Goal: Task Accomplishment & Management: Complete application form

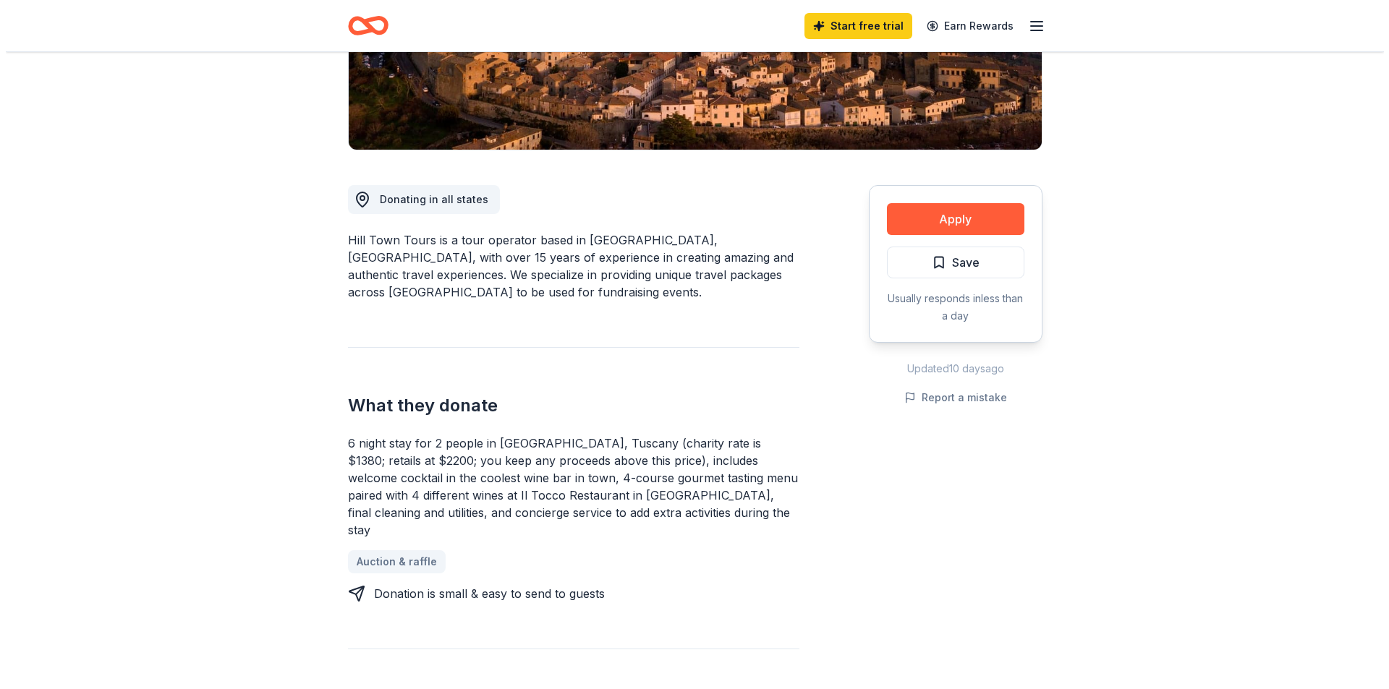
scroll to position [217, 0]
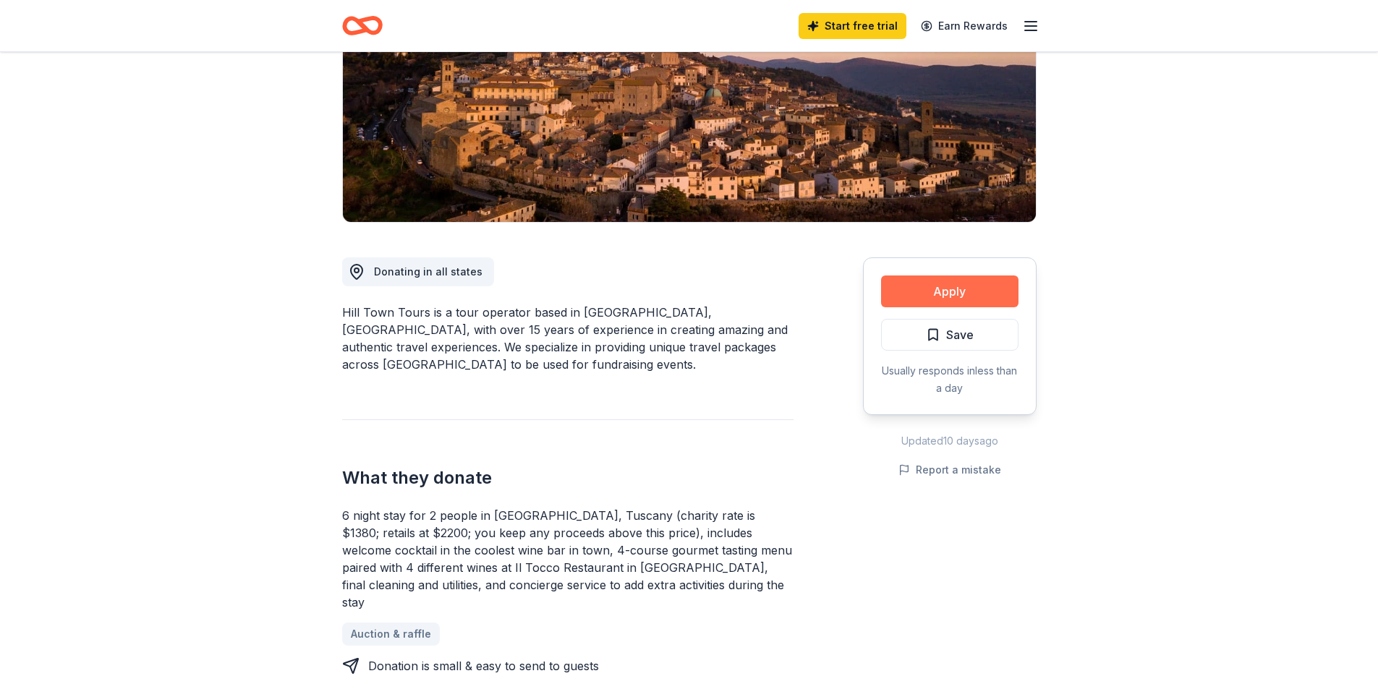
click at [893, 285] on button "Apply" at bounding box center [949, 292] width 137 height 32
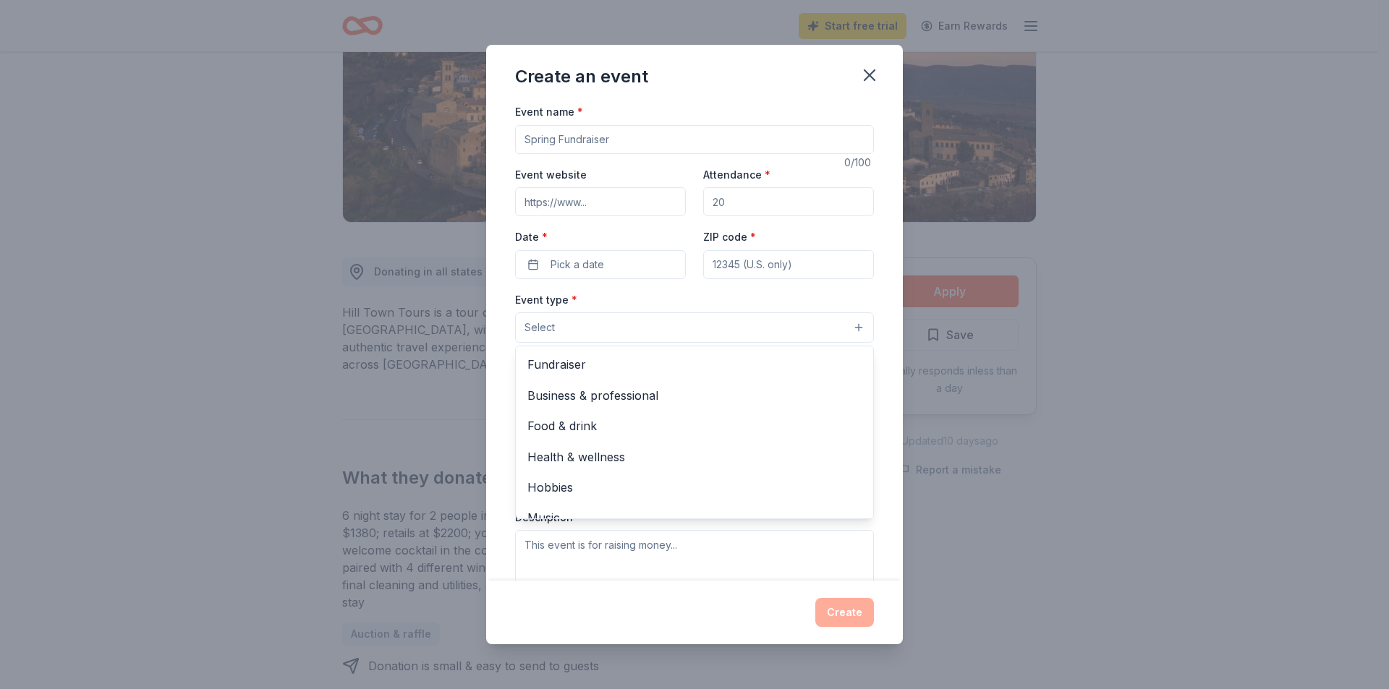
click at [850, 329] on button "Select" at bounding box center [694, 327] width 359 height 30
click at [312, 276] on div "Create an event Event name * 0 /100 Event website Attendance * Date * Pick a da…" at bounding box center [694, 344] width 1389 height 689
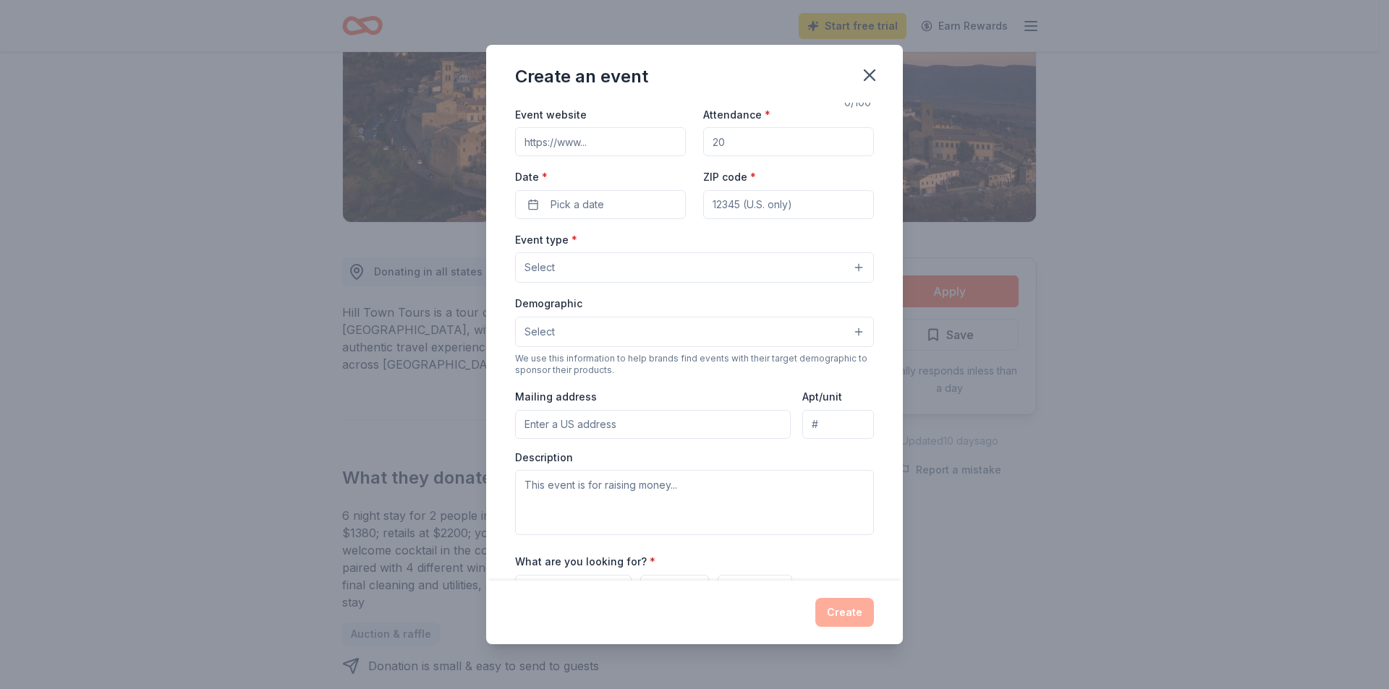
scroll to position [0, 0]
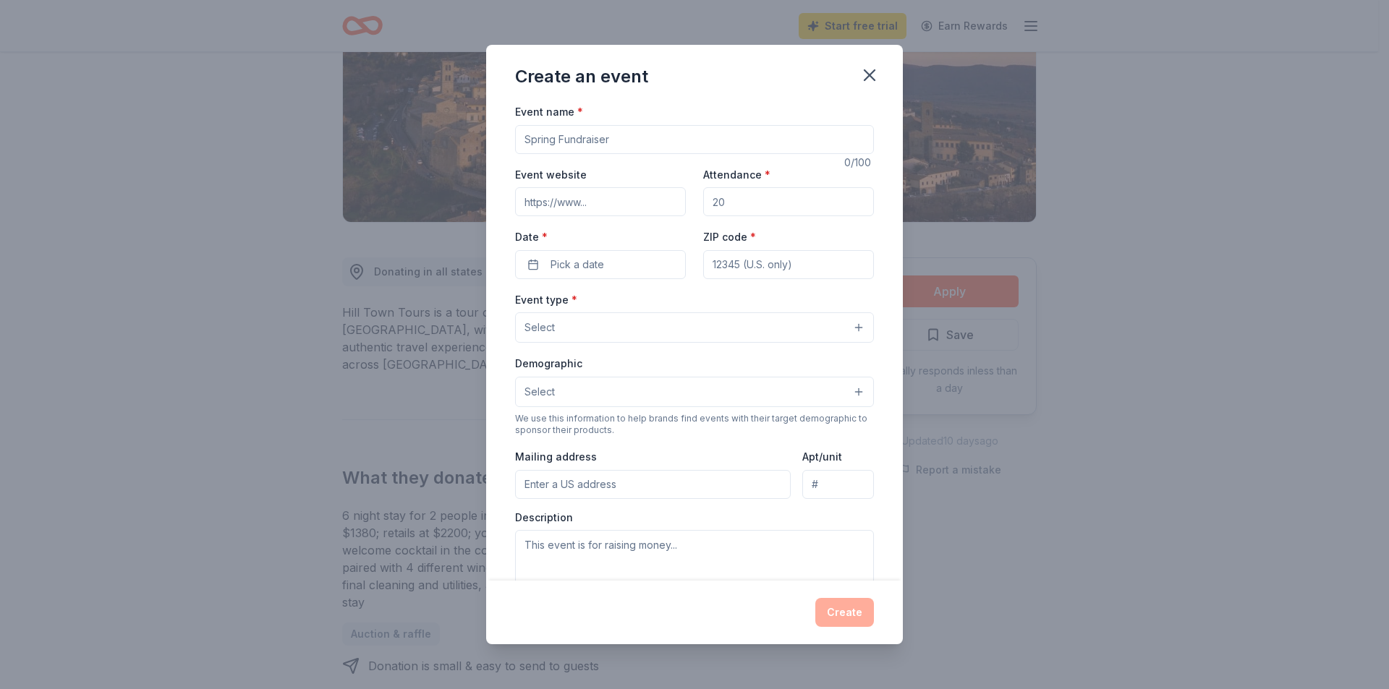
click at [575, 143] on input "Event name *" at bounding box center [694, 139] width 359 height 29
type input "ICE cheery"
click at [597, 203] on input "Event website" at bounding box center [600, 201] width 171 height 29
click at [589, 200] on input "Event website" at bounding box center [600, 201] width 171 height 29
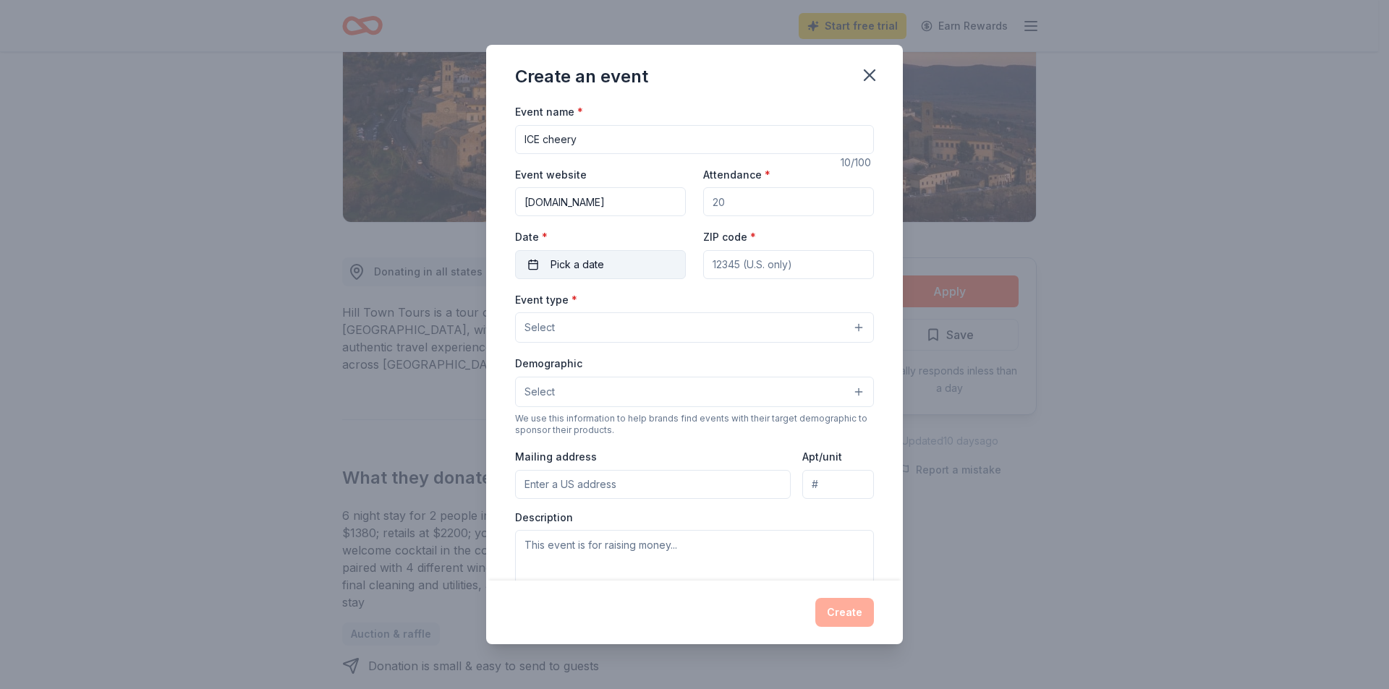
type input "[DOMAIN_NAME]"
click at [562, 268] on span "Pick a date" at bounding box center [577, 264] width 54 height 17
click at [676, 419] on button "16" at bounding box center [676, 421] width 26 height 26
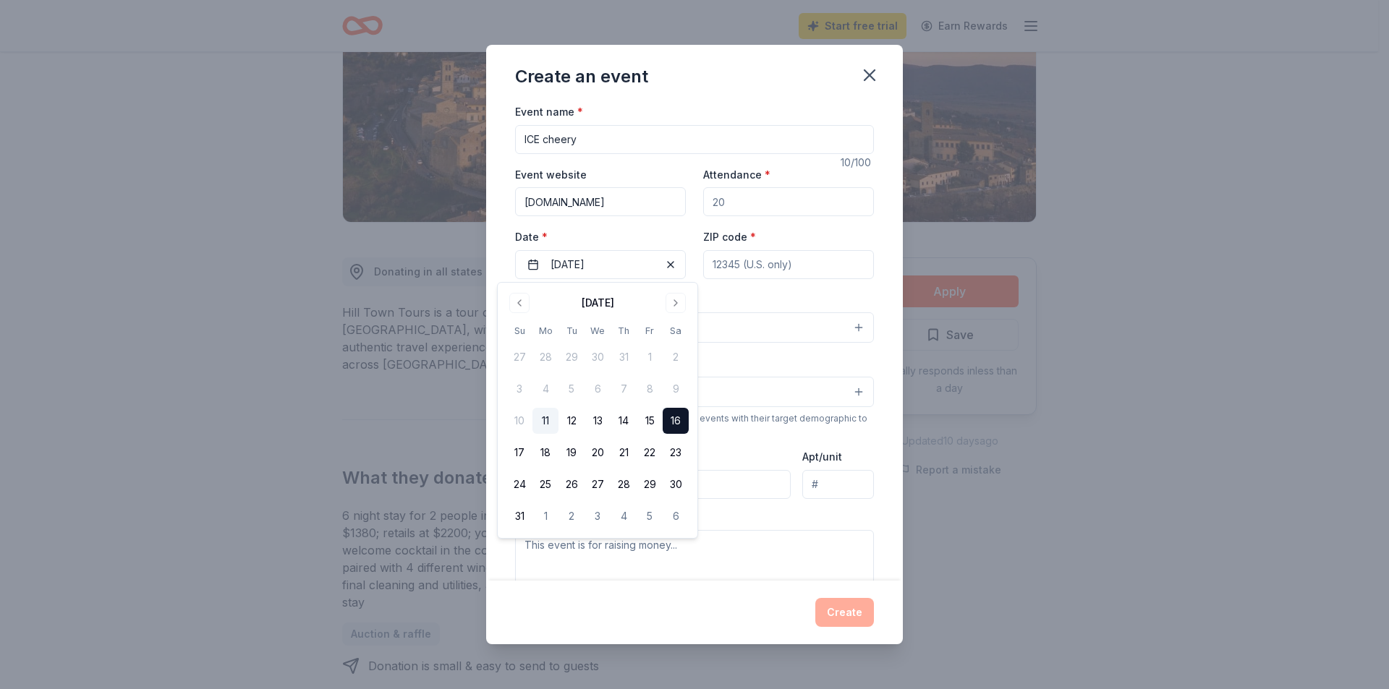
click at [733, 268] on input "ZIP code *" at bounding box center [788, 264] width 171 height 29
type input "78681"
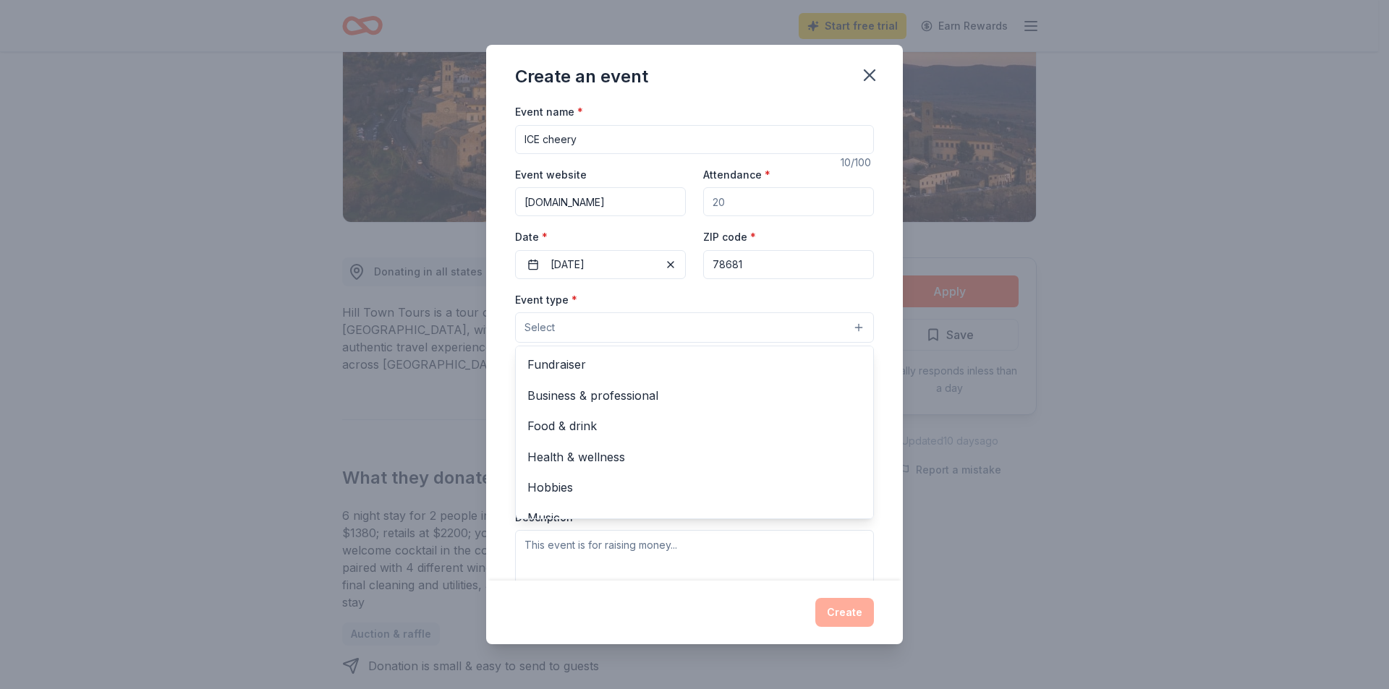
click at [847, 328] on button "Select" at bounding box center [694, 327] width 359 height 30
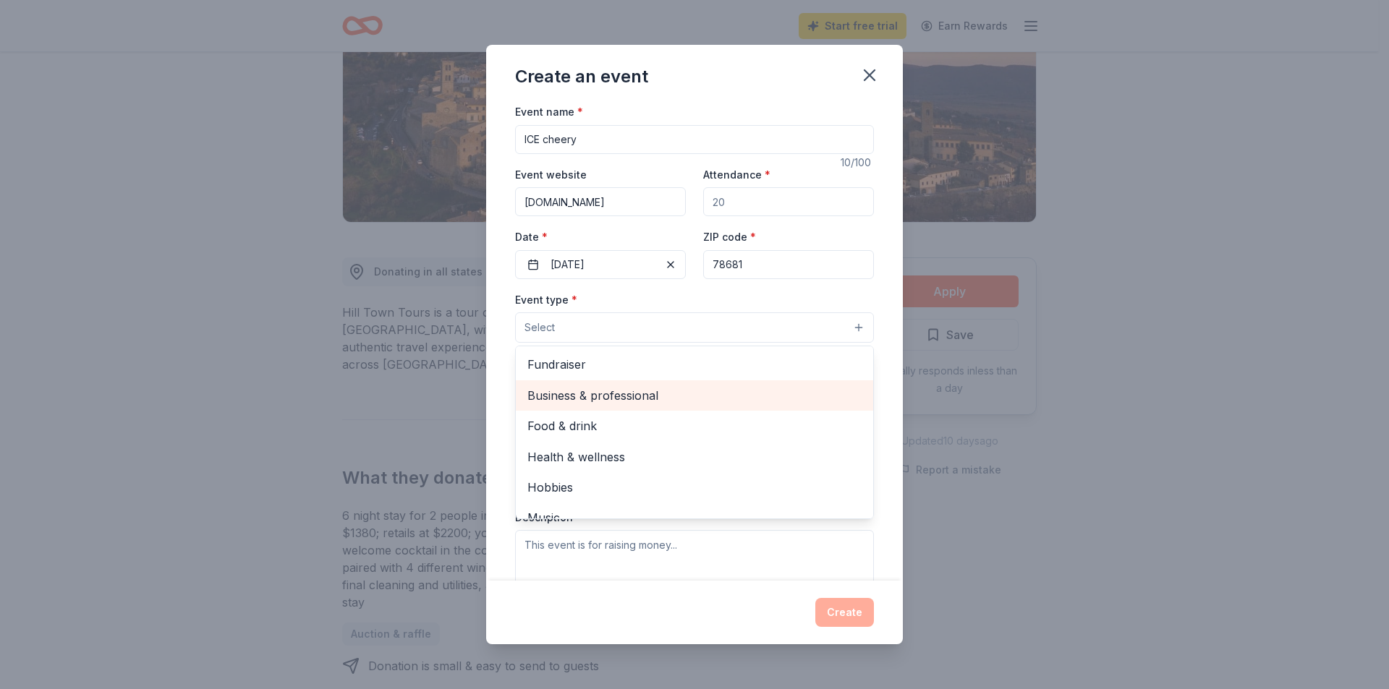
click at [624, 394] on span "Business & professional" at bounding box center [694, 395] width 334 height 19
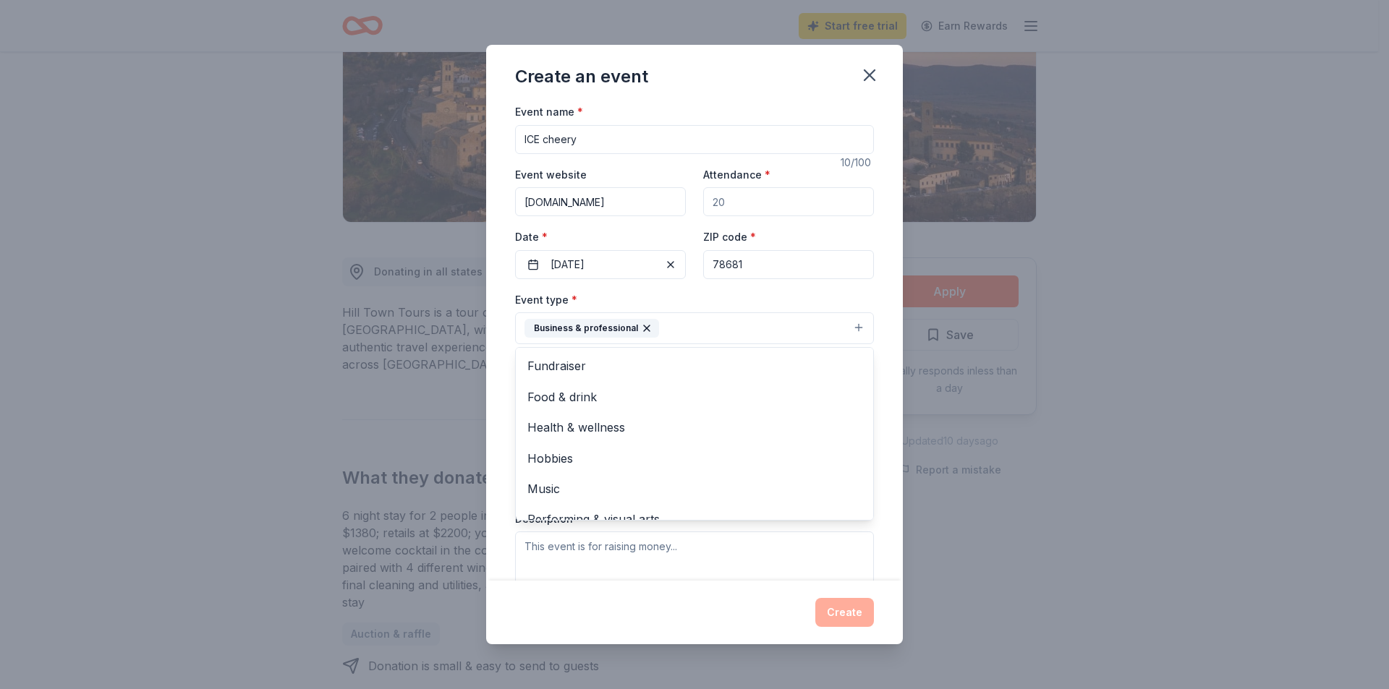
click at [562, 563] on div "Event type * Business & professional Fundraiser Food & drink Health & wellness …" at bounding box center [694, 444] width 359 height 306
click at [851, 395] on button "Select" at bounding box center [694, 393] width 359 height 30
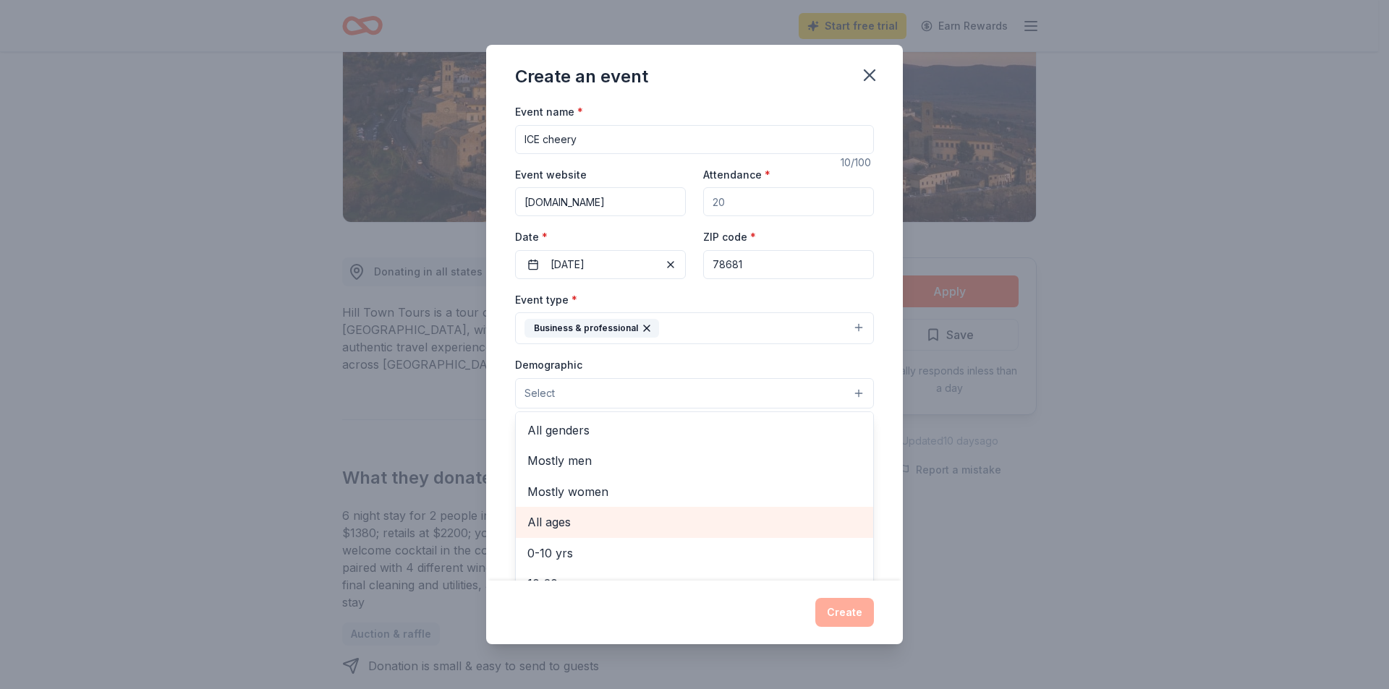
click at [573, 523] on span "All ages" at bounding box center [694, 522] width 334 height 19
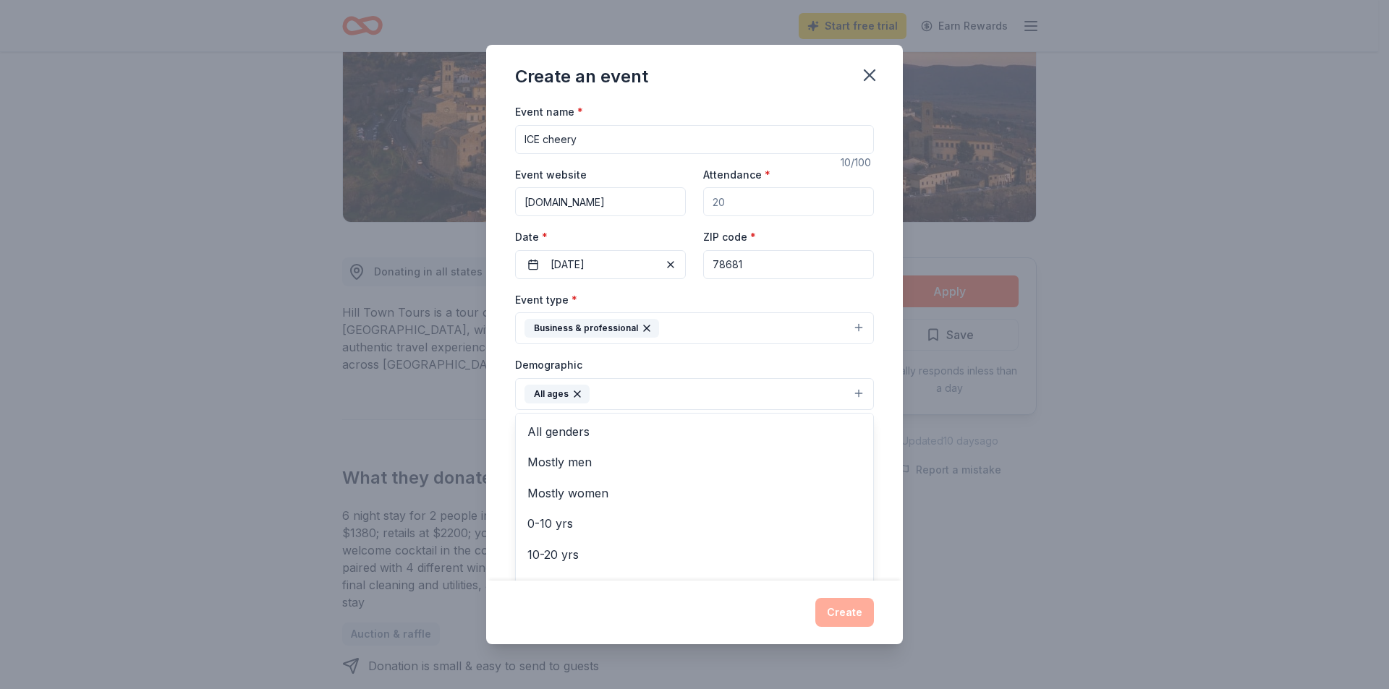
click at [582, 616] on div "Create an event Event name * ICE cheery 10 /100 Event website [DOMAIN_NAME] Att…" at bounding box center [694, 345] width 417 height 600
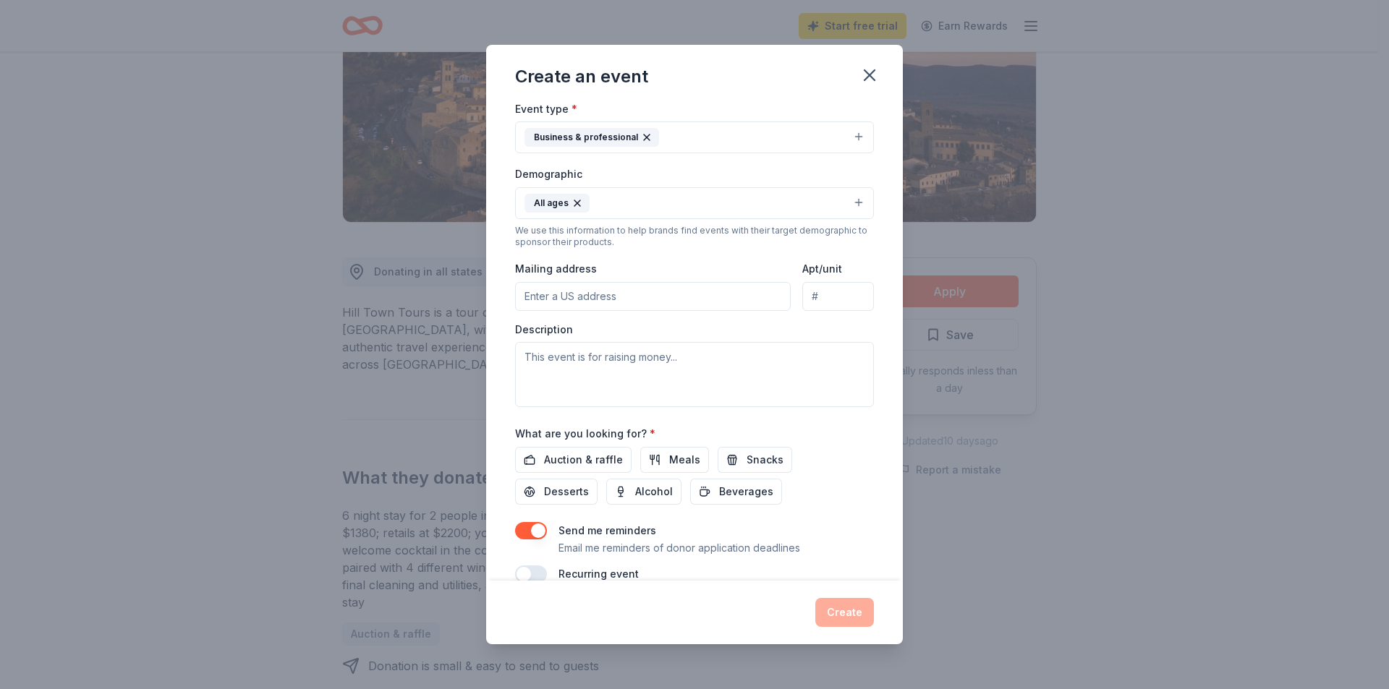
scroll to position [216, 0]
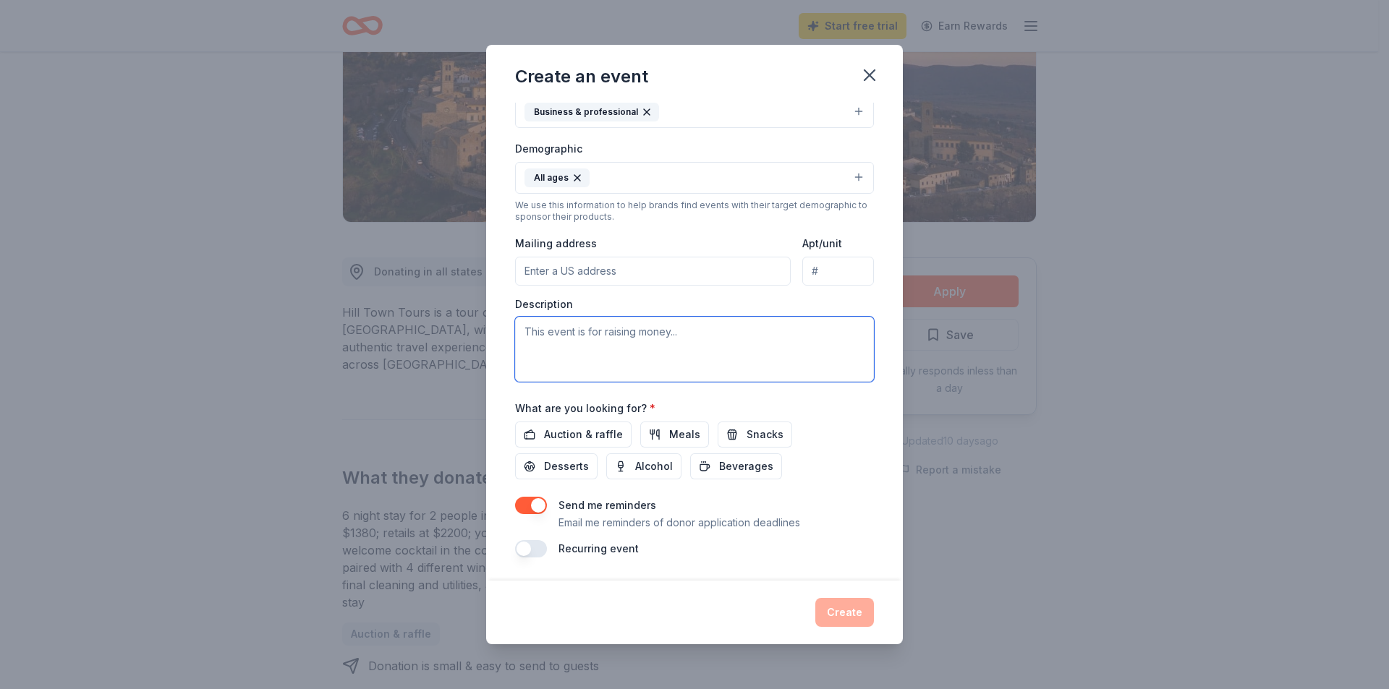
click at [674, 336] on textarea at bounding box center [694, 349] width 359 height 65
click at [676, 430] on span "Meals" at bounding box center [684, 434] width 31 height 17
click at [522, 550] on button "button" at bounding box center [531, 548] width 32 height 17
drag, startPoint x: 535, startPoint y: 545, endPoint x: 503, endPoint y: 545, distance: 31.8
click at [503, 545] on div "Event name * ICE cheery 10 /100 Event website [DOMAIN_NAME] Attendance * Date *…" at bounding box center [694, 342] width 417 height 478
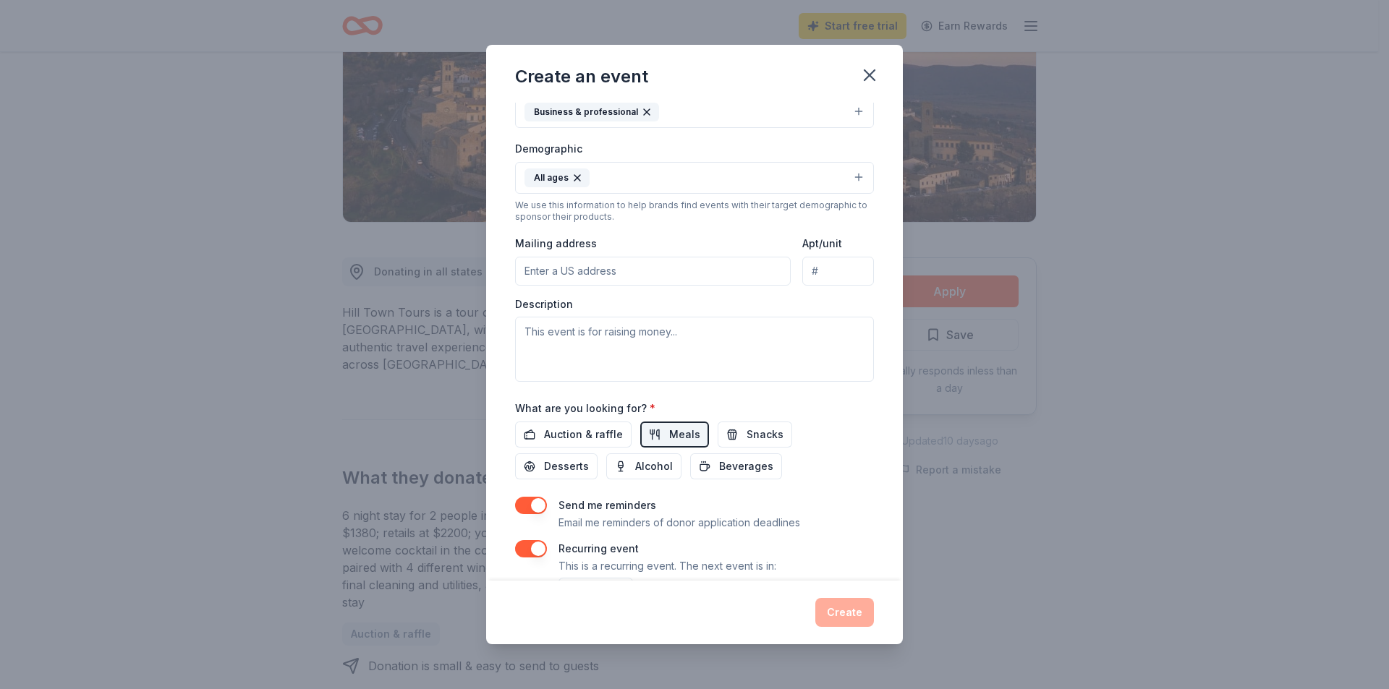
click at [520, 548] on button "button" at bounding box center [531, 548] width 32 height 17
click at [543, 374] on textarea at bounding box center [694, 349] width 359 height 65
type textarea "Charity event for raising fund for orphans."
click at [604, 268] on input "Mailing address" at bounding box center [653, 271] width 276 height 29
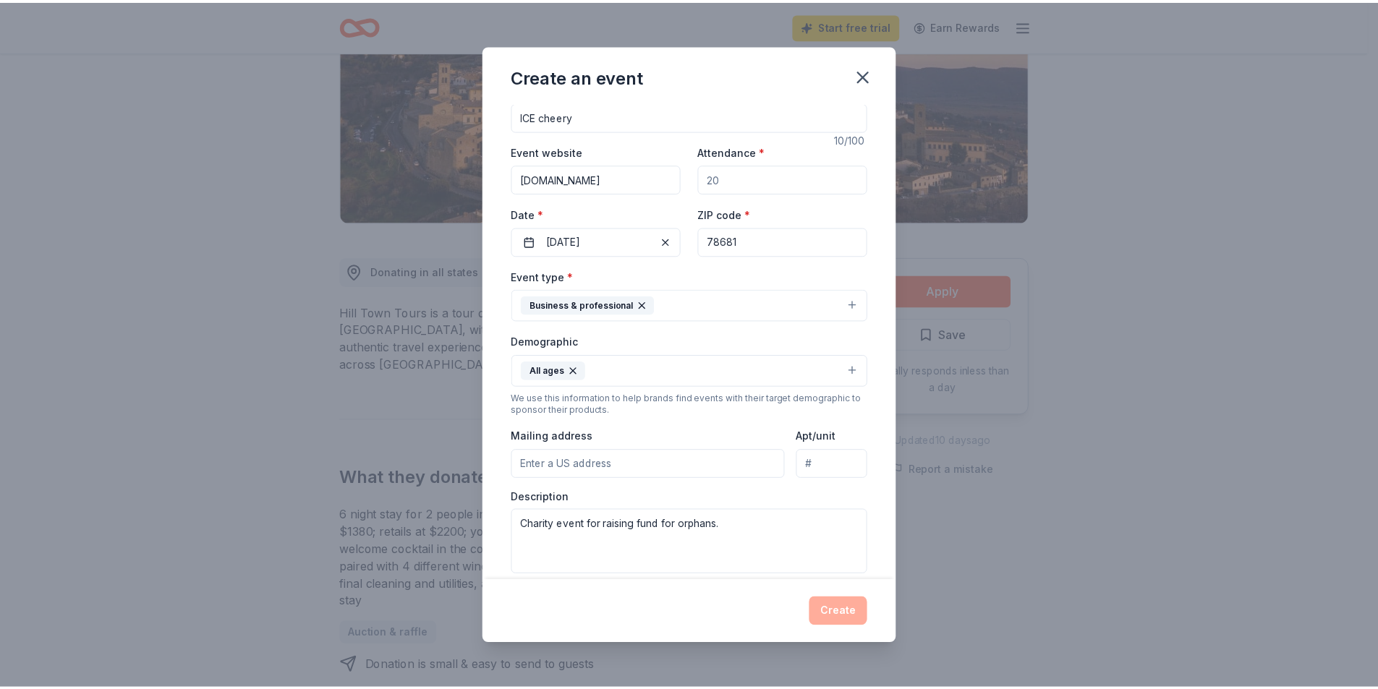
scroll to position [0, 0]
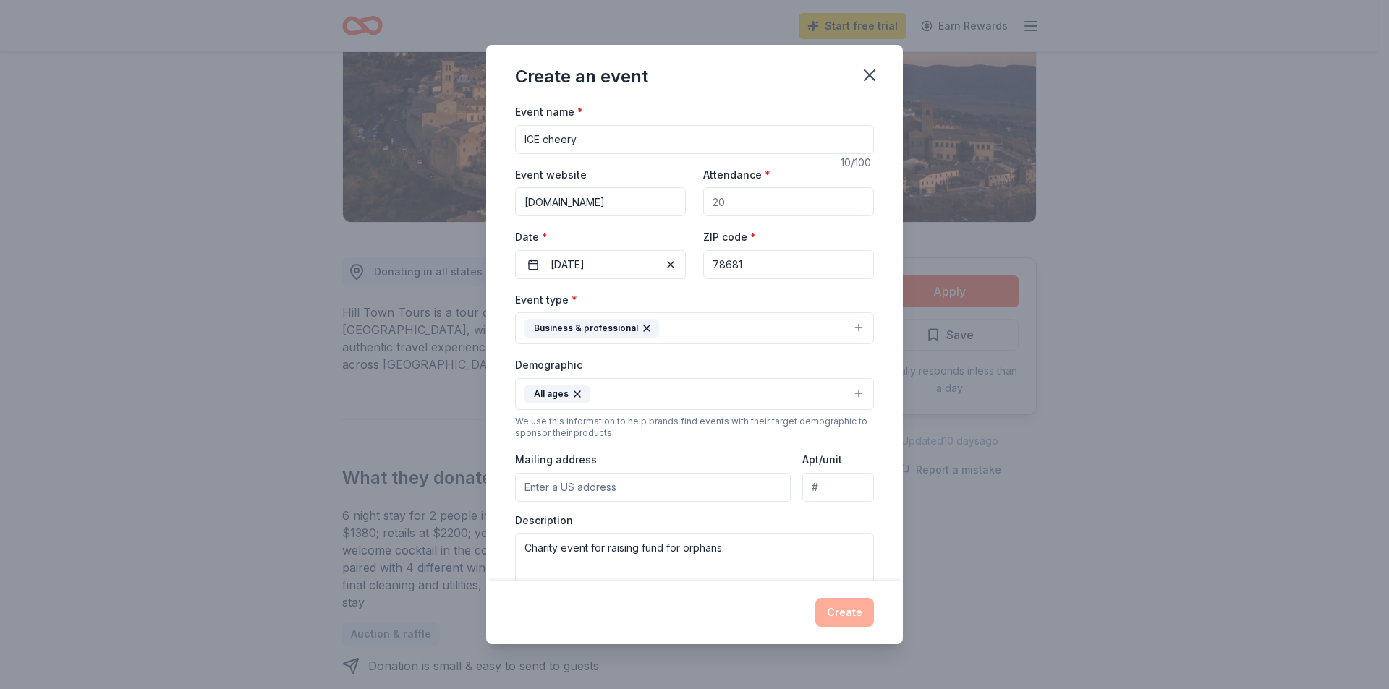
click at [584, 134] on input "ICE cheery" at bounding box center [694, 139] width 359 height 29
type input "ICE cheery moments"
click at [825, 614] on div "Create" at bounding box center [694, 612] width 359 height 29
click at [864, 70] on icon "button" at bounding box center [869, 75] width 10 height 10
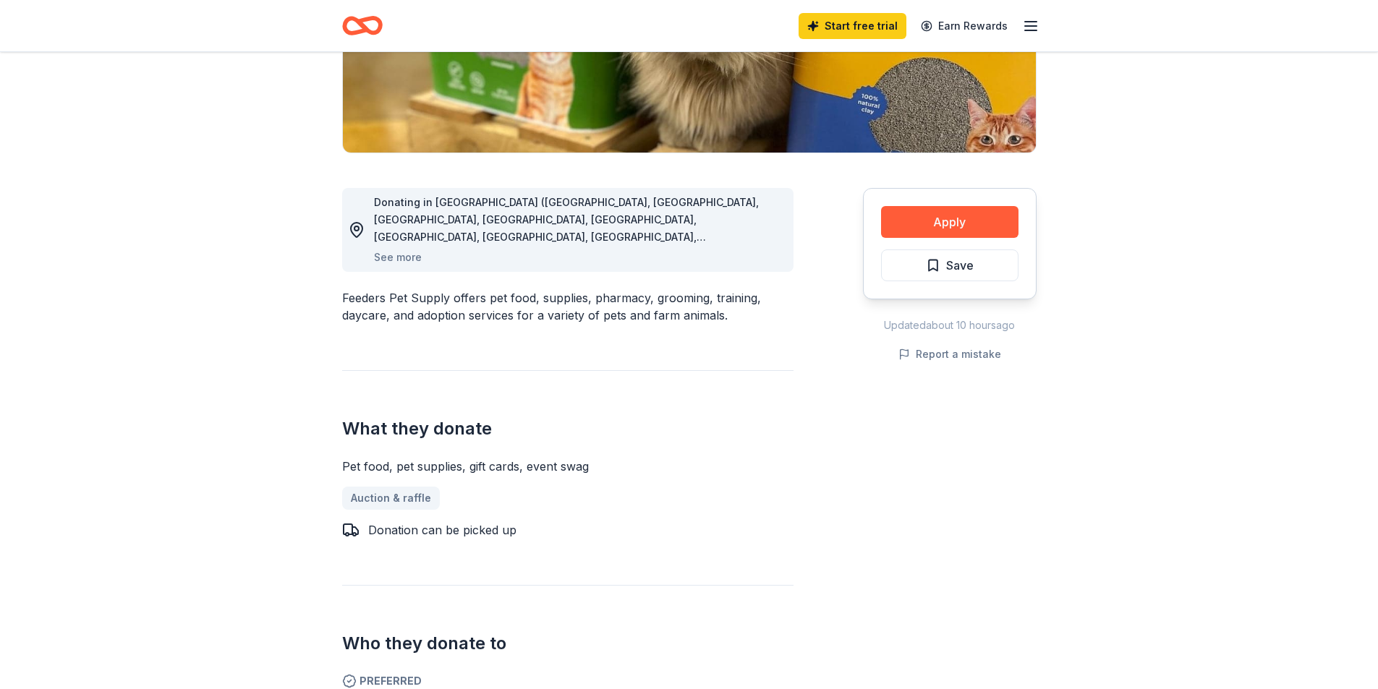
scroll to position [289, 0]
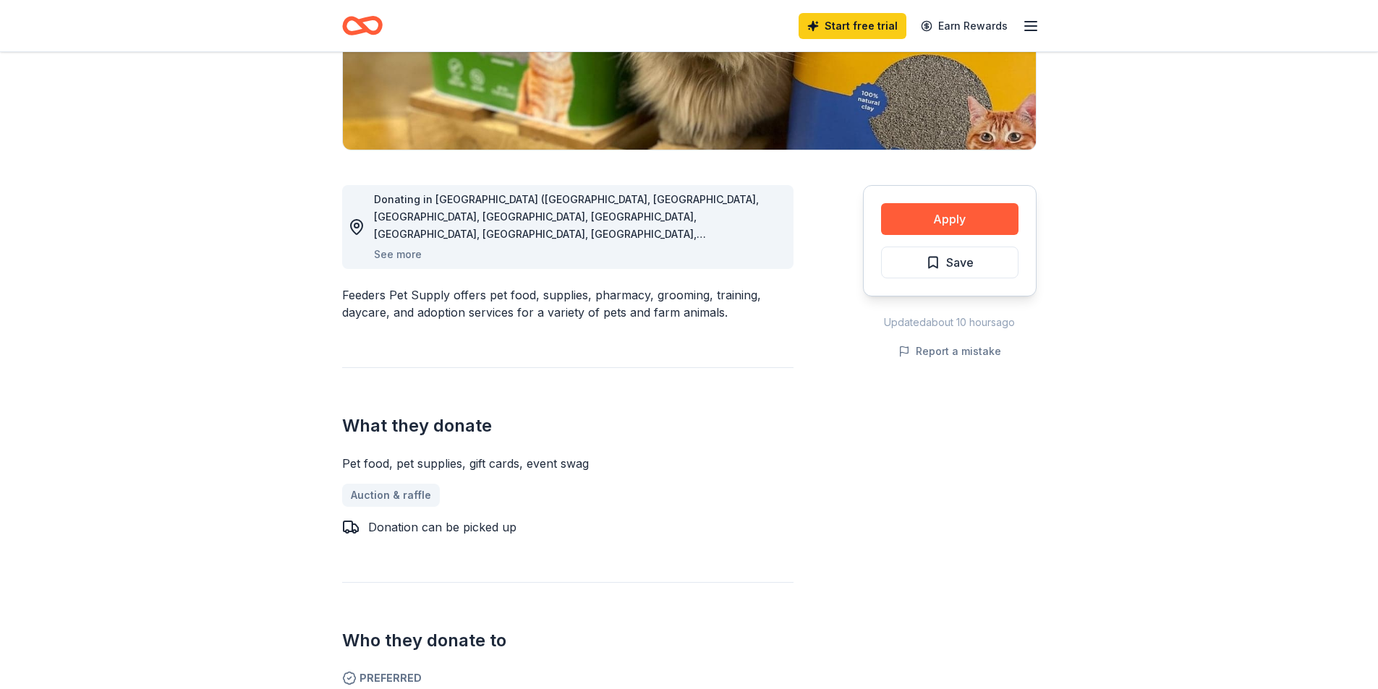
drag, startPoint x: 569, startPoint y: 467, endPoint x: 558, endPoint y: 464, distance: 11.2
drag, startPoint x: 558, startPoint y: 464, endPoint x: 879, endPoint y: 516, distance: 325.3
click at [879, 516] on div "Apply Save Updated about 10 hours ago Report a mistake" at bounding box center [950, 541] width 174 height 783
click at [937, 217] on button "Apply" at bounding box center [949, 219] width 137 height 32
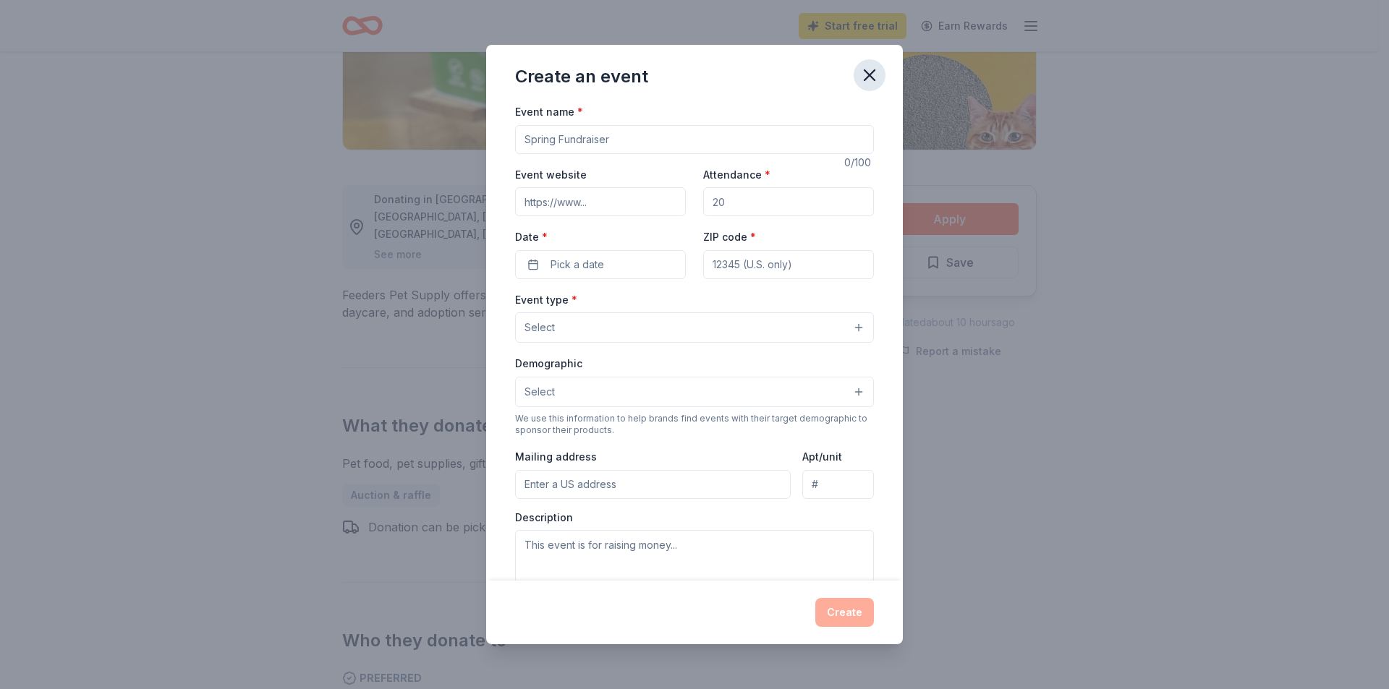
click at [873, 71] on icon "button" at bounding box center [869, 75] width 10 height 10
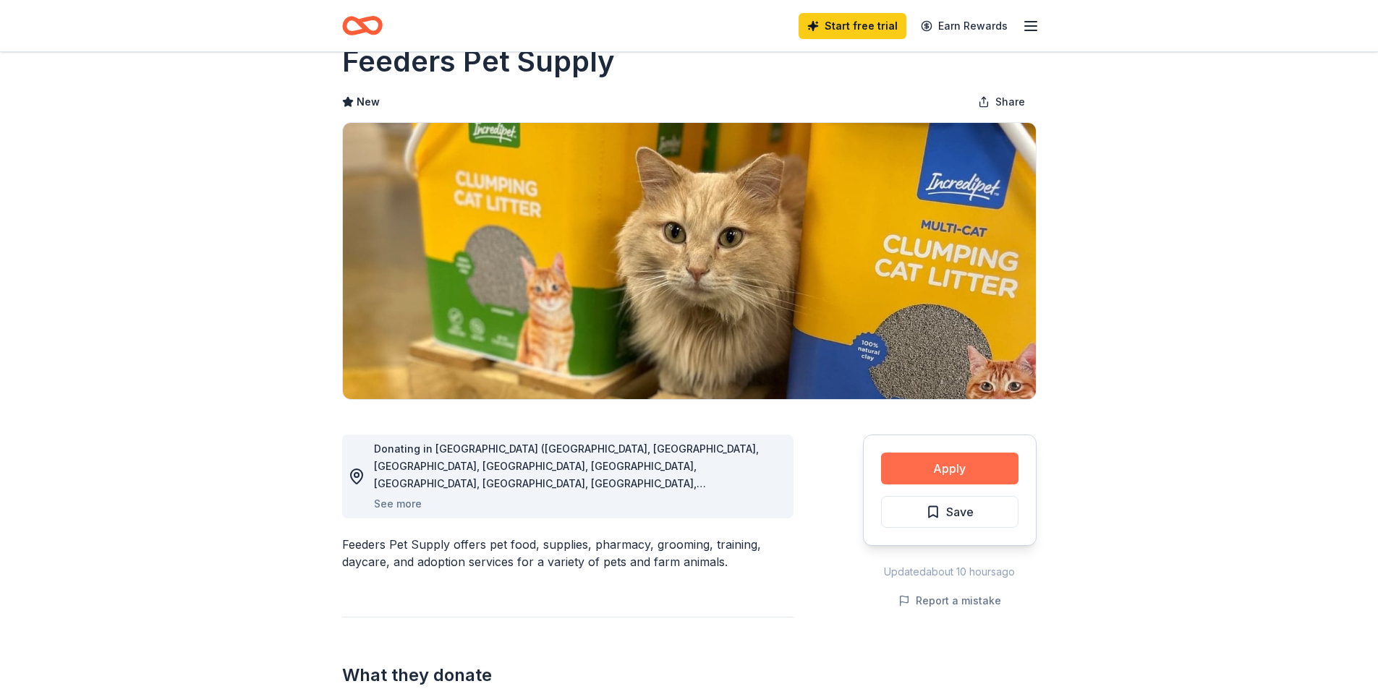
scroll to position [0, 0]
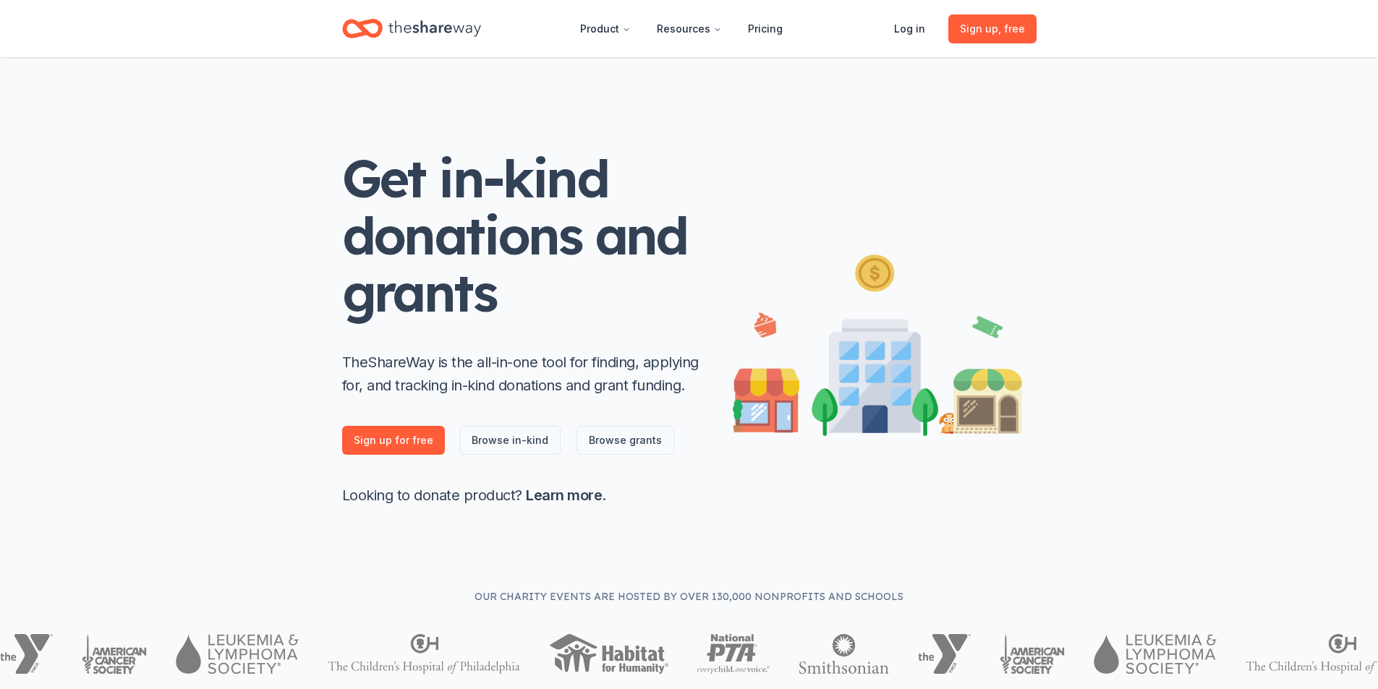
drag, startPoint x: 0, startPoint y: 0, endPoint x: 736, endPoint y: 388, distance: 832.5
